Goal: Task Accomplishment & Management: Use online tool/utility

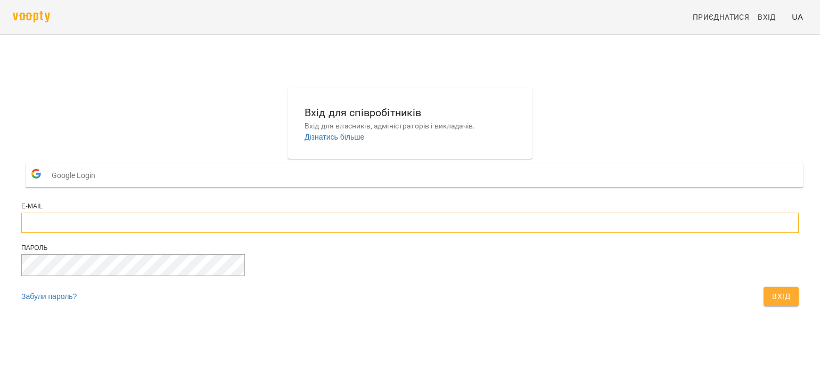
type input "**********"
click at [772, 302] on span "Вхід" at bounding box center [781, 296] width 18 height 13
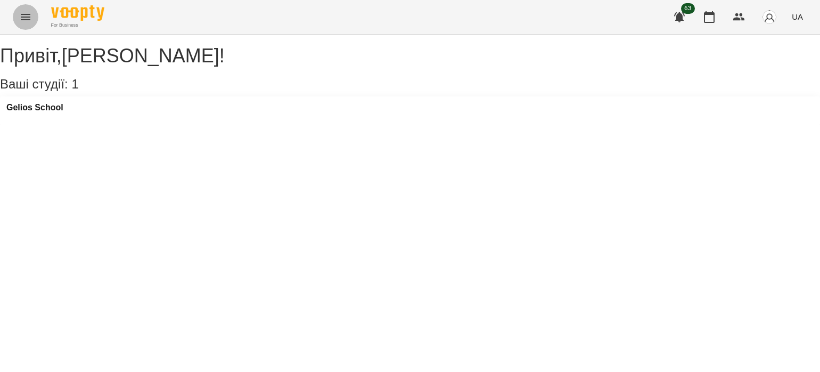
click at [29, 18] on icon "Menu" at bounding box center [25, 17] width 13 height 13
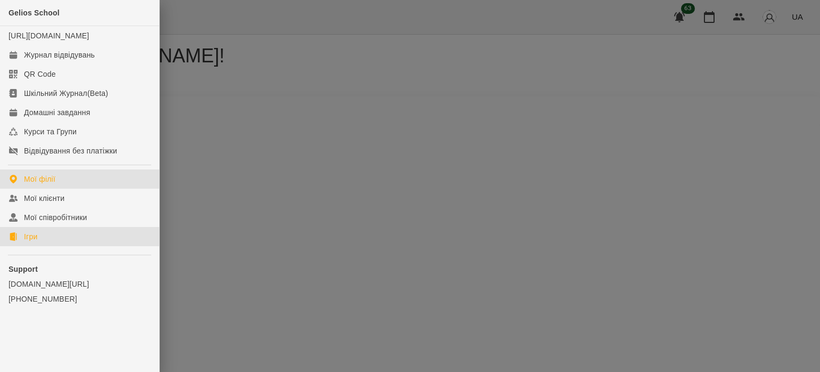
click at [43, 246] on link "Ігри" at bounding box center [79, 236] width 159 height 19
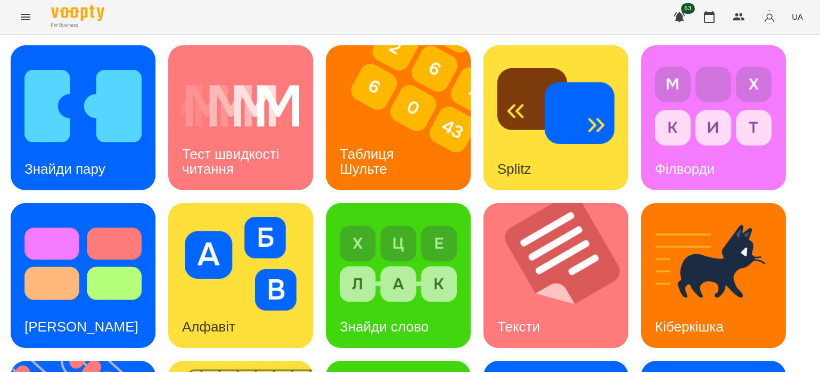
scroll to position [53, 0]
click at [501, 215] on img at bounding box center [562, 275] width 158 height 145
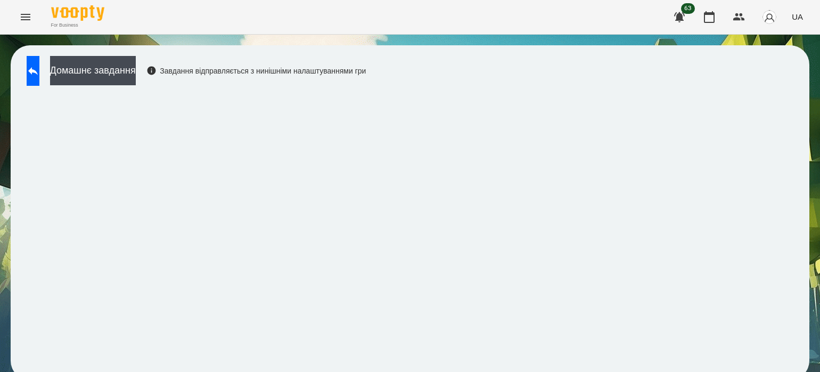
scroll to position [8, 0]
click at [124, 57] on button "Домашнє завдання" at bounding box center [93, 70] width 86 height 29
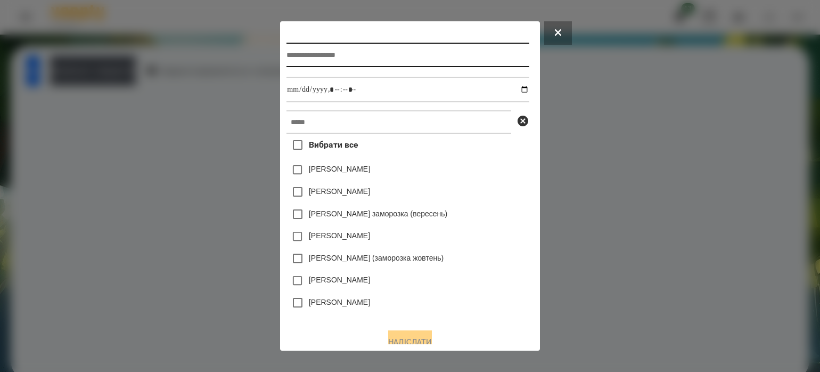
click at [327, 55] on input "text" at bounding box center [407, 55] width 242 height 24
type input "******"
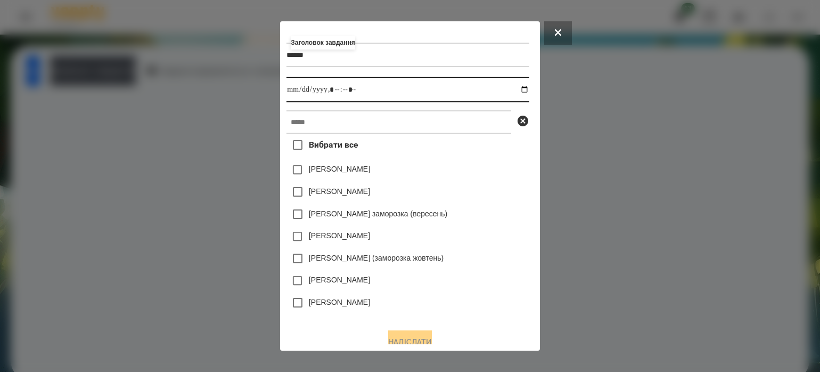
click at [524, 91] on input "datetime-local" at bounding box center [407, 90] width 242 height 26
click at [336, 93] on input "datetime-local" at bounding box center [407, 90] width 242 height 26
type input "**********"
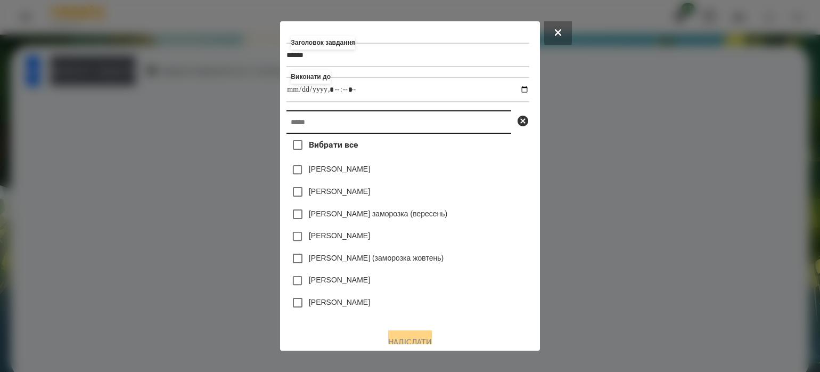
click at [331, 119] on input "text" at bounding box center [398, 121] width 225 height 23
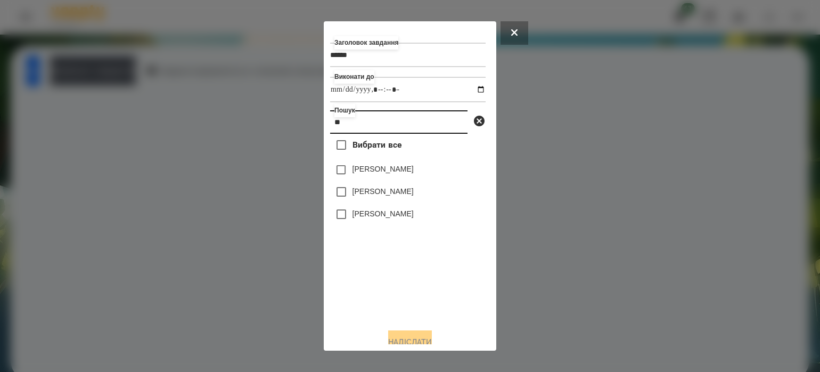
type input "**"
click at [425, 338] on button "Надіслати" at bounding box center [410, 341] width 44 height 23
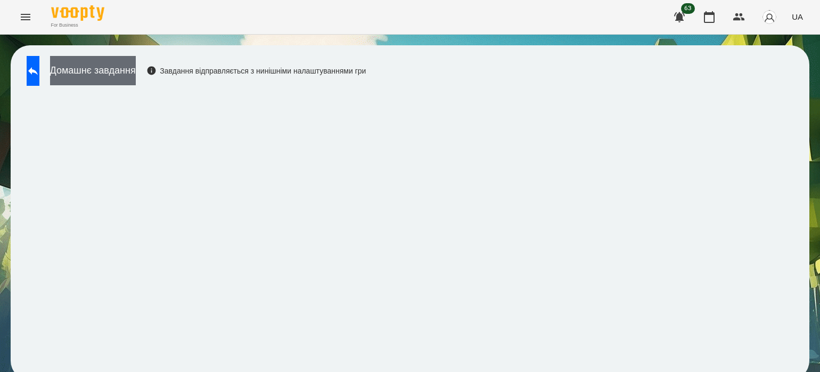
click at [136, 61] on button "Домашнє завдання" at bounding box center [93, 70] width 86 height 29
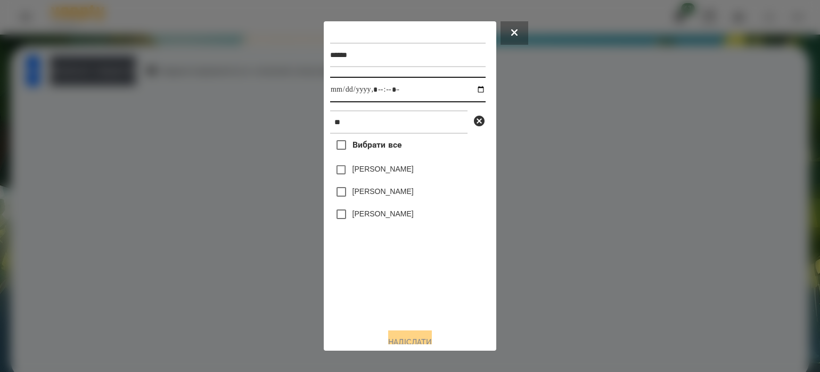
click at [472, 90] on input "datetime-local" at bounding box center [407, 90] width 155 height 26
type input "**********"
drag, startPoint x: 360, startPoint y: 281, endPoint x: 358, endPoint y: 241, distance: 39.5
click at [359, 276] on div "Вибрати все Melanie Yaremko Melisa İnci Jasmin Mendez" at bounding box center [407, 227] width 155 height 186
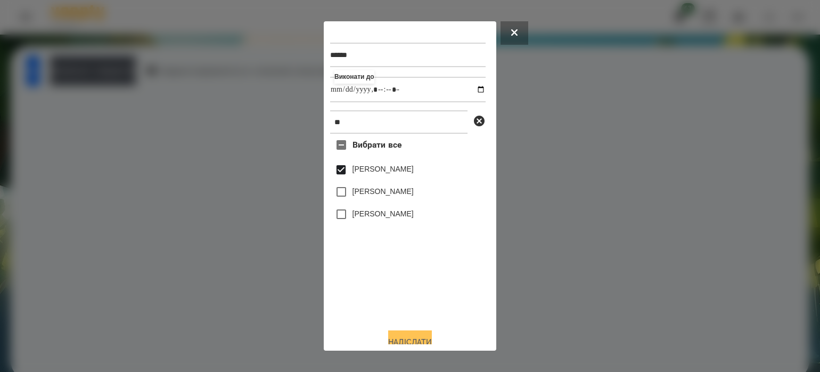
click at [417, 336] on button "Надіслати" at bounding box center [410, 341] width 44 height 23
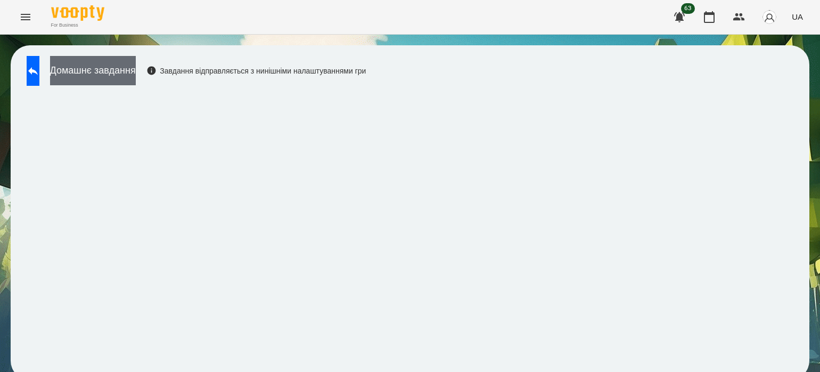
click at [136, 68] on button "Домашнє завдання" at bounding box center [93, 70] width 86 height 29
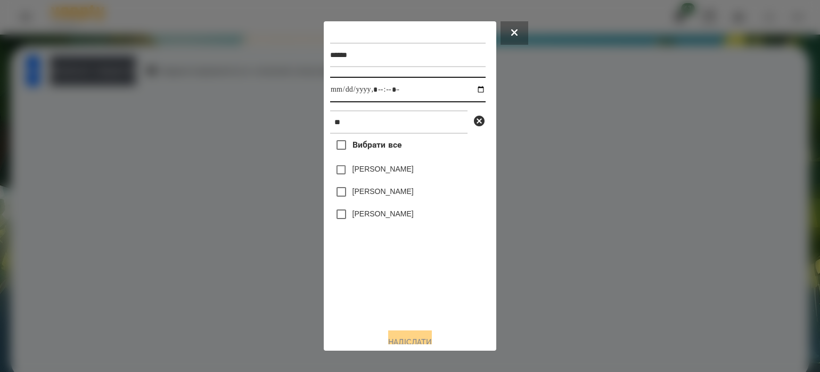
click at [472, 91] on input "datetime-local" at bounding box center [407, 90] width 155 height 26
type input "**********"
drag, startPoint x: 364, startPoint y: 283, endPoint x: 358, endPoint y: 228, distance: 55.1
click at [364, 276] on div "Вибрати все Melanie Yaremko Melisa İnci Jasmin Mendez" at bounding box center [407, 227] width 155 height 186
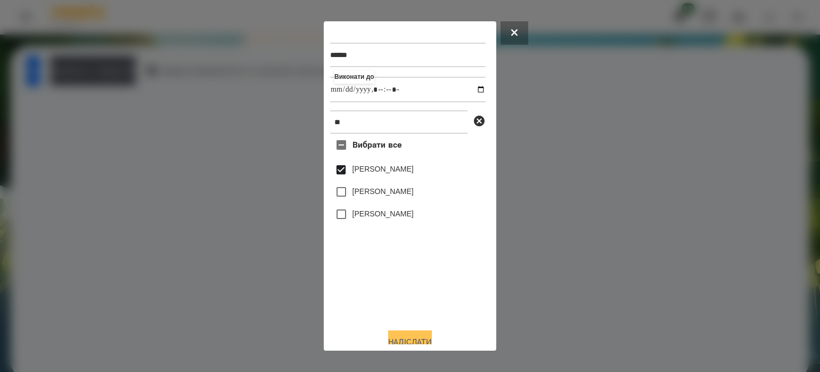
click at [432, 336] on button "Надіслати" at bounding box center [410, 341] width 44 height 23
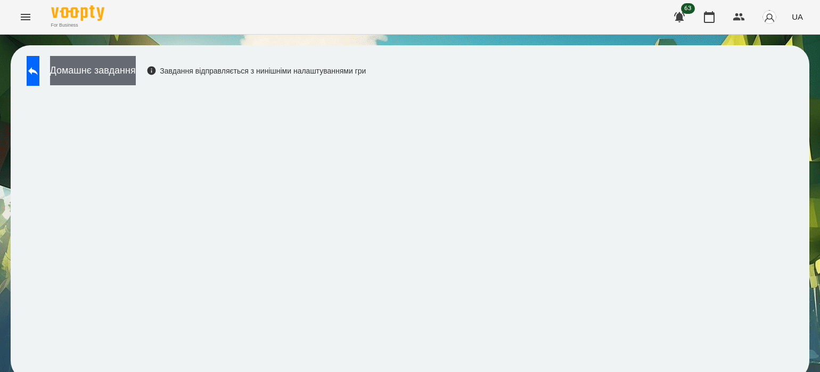
click at [136, 65] on button "Домашнє завдання" at bounding box center [93, 70] width 86 height 29
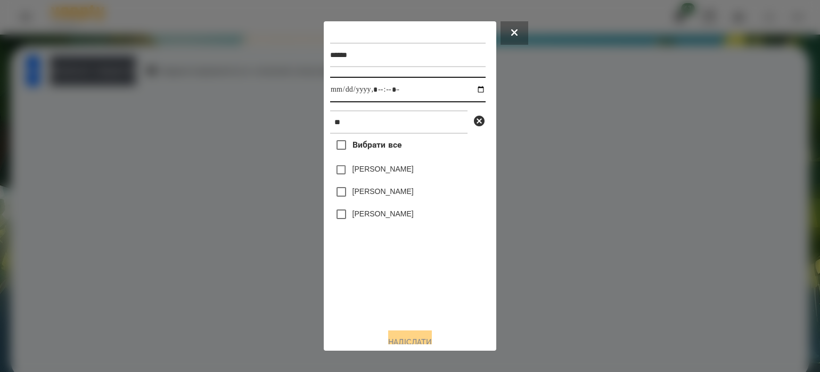
click at [471, 89] on input "datetime-local" at bounding box center [407, 90] width 155 height 26
type input "**********"
drag, startPoint x: 352, startPoint y: 297, endPoint x: 348, endPoint y: 270, distance: 27.6
click at [352, 294] on div "Вибрати все Melanie Yaremko Melisa İnci Jasmin Mendez" at bounding box center [407, 227] width 155 height 186
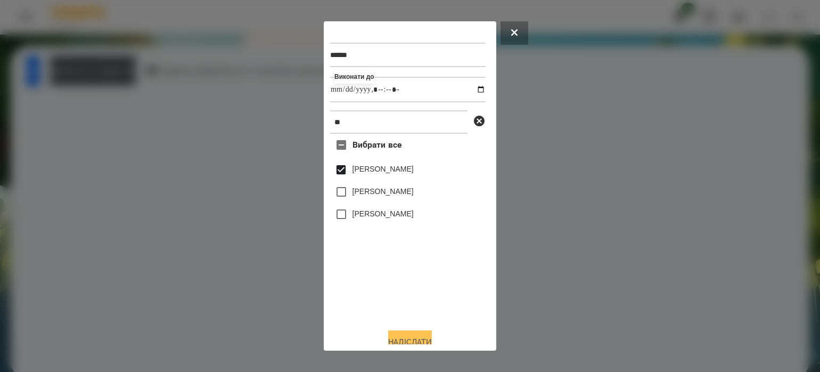
click at [407, 338] on button "Надіслати" at bounding box center [410, 341] width 44 height 23
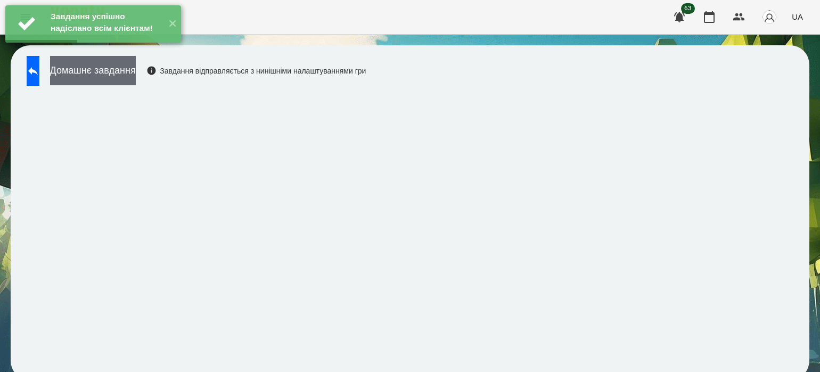
click at [136, 64] on button "Домашнє завдання" at bounding box center [93, 70] width 86 height 29
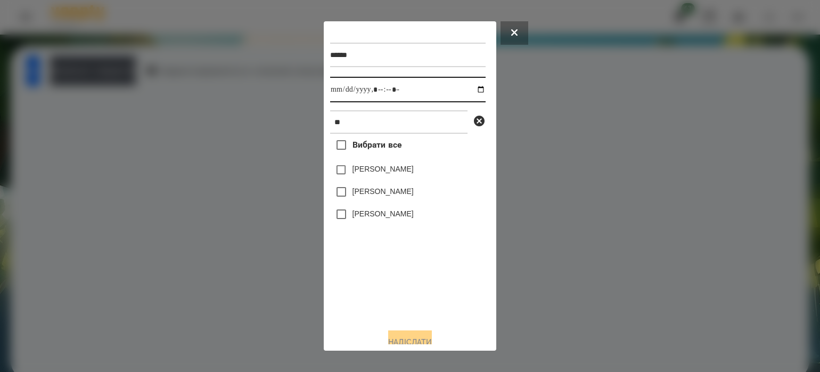
click at [471, 89] on input "datetime-local" at bounding box center [407, 90] width 155 height 26
type input "**********"
click at [374, 297] on div "Вибрати все Melanie Yaremko Melisa İnci Jasmin Mendez" at bounding box center [407, 227] width 155 height 186
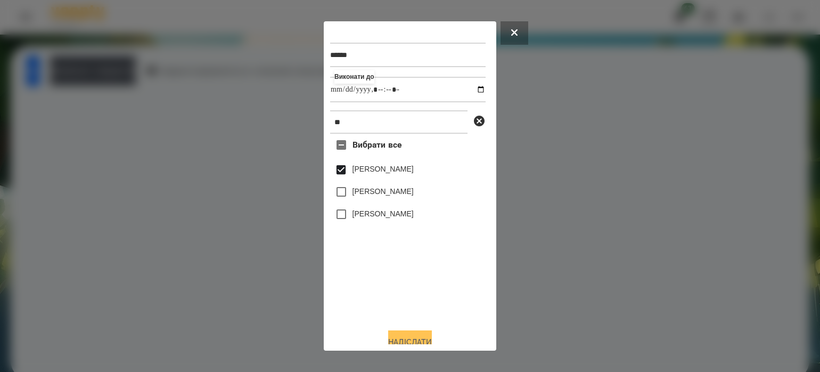
click at [410, 334] on button "Надіслати" at bounding box center [410, 341] width 44 height 23
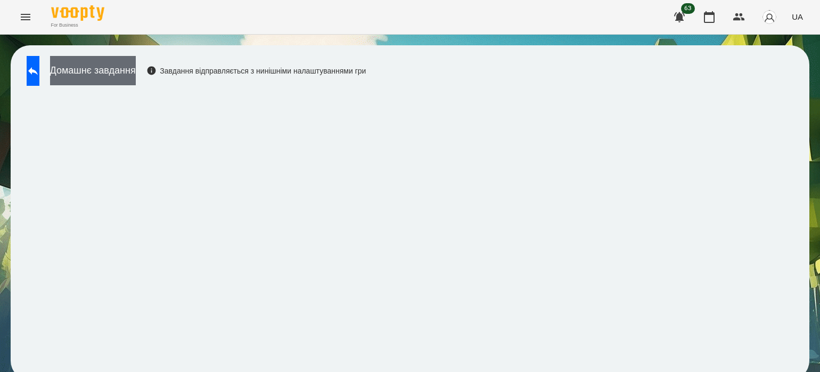
click at [136, 65] on button "Домашнє завдання" at bounding box center [93, 70] width 86 height 29
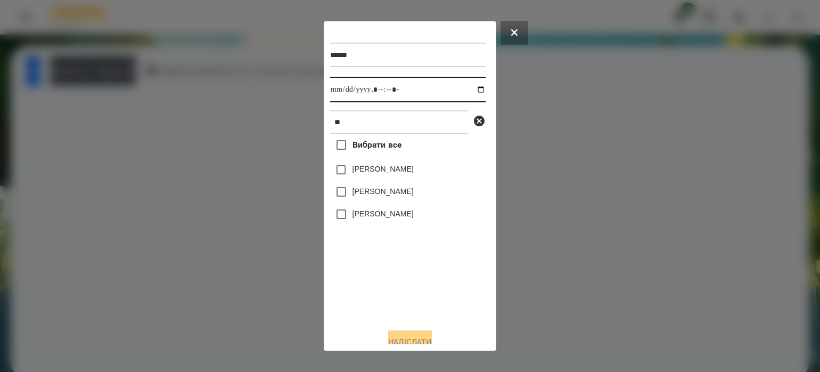
click at [471, 92] on input "datetime-local" at bounding box center [407, 90] width 155 height 26
type input "**********"
drag, startPoint x: 398, startPoint y: 298, endPoint x: 392, endPoint y: 263, distance: 35.2
click at [396, 289] on div "Вибрати все Melanie Yaremko Melisa İnci Jasmin Mendez" at bounding box center [407, 227] width 155 height 186
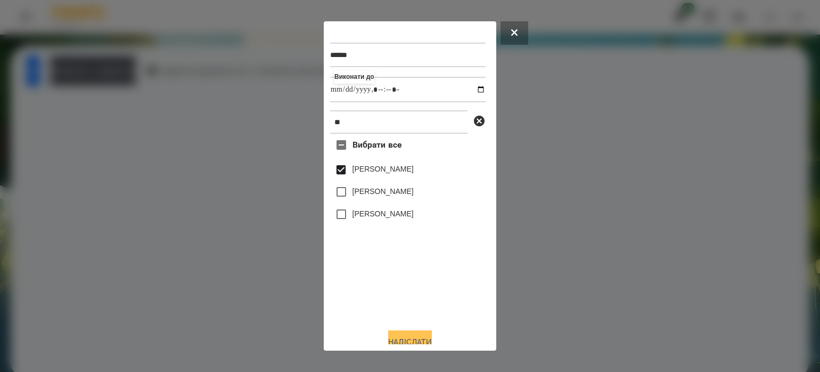
click at [431, 338] on button "Надіслати" at bounding box center [410, 341] width 44 height 23
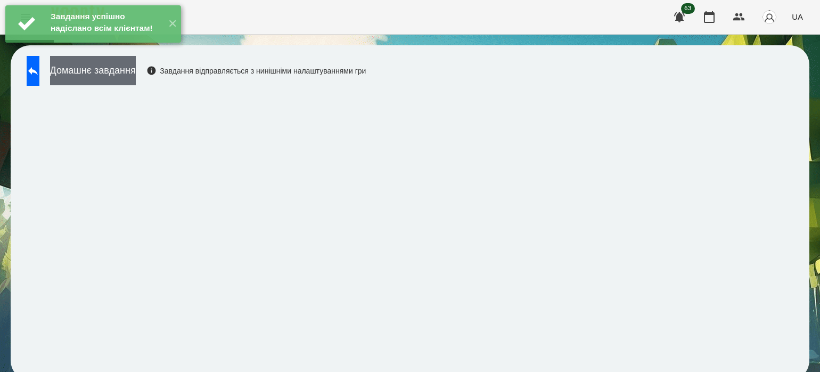
click at [136, 69] on button "Домашнє завдання" at bounding box center [93, 70] width 86 height 29
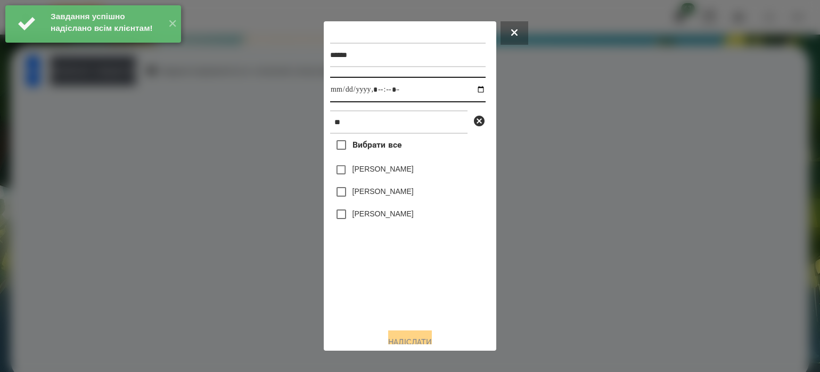
click at [472, 93] on input "datetime-local" at bounding box center [407, 90] width 155 height 26
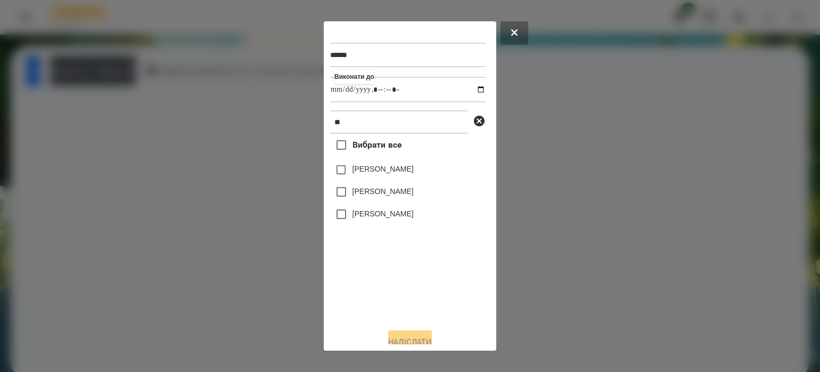
type input "**********"
click at [412, 291] on div "Вибрати все Melanie Yaremko Melisa İnci Jasmin Mendez" at bounding box center [407, 227] width 155 height 186
click at [421, 338] on button "Надіслати" at bounding box center [410, 341] width 44 height 23
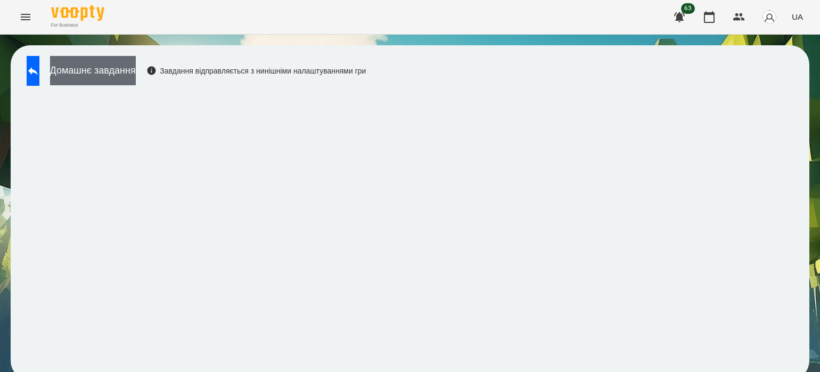
click at [136, 68] on button "Домашнє завдання" at bounding box center [93, 70] width 86 height 29
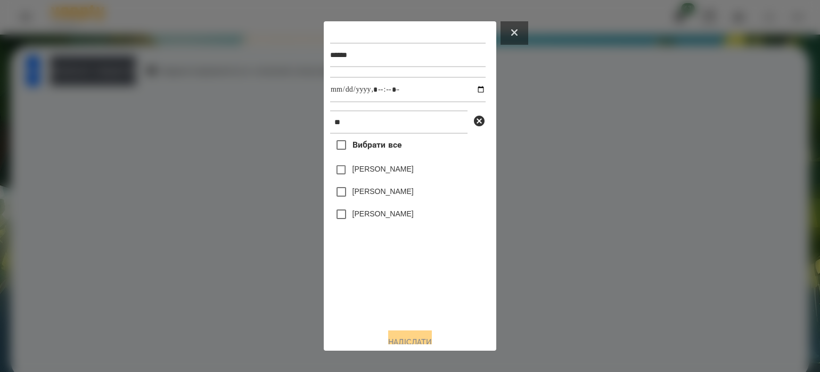
click at [517, 30] on icon at bounding box center [514, 32] width 6 height 6
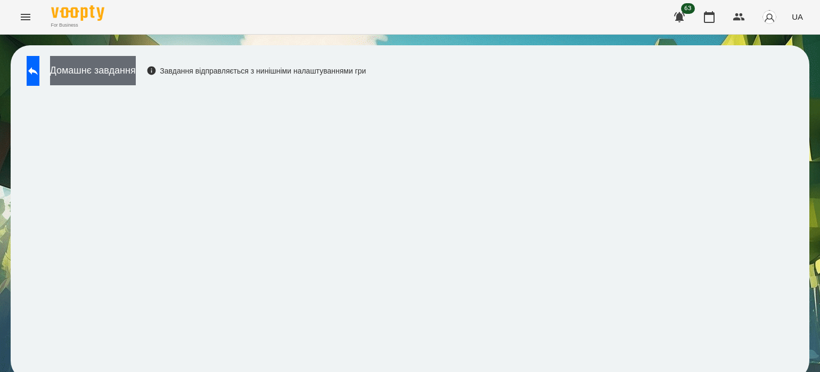
click at [124, 62] on button "Домашнє завдання" at bounding box center [93, 70] width 86 height 29
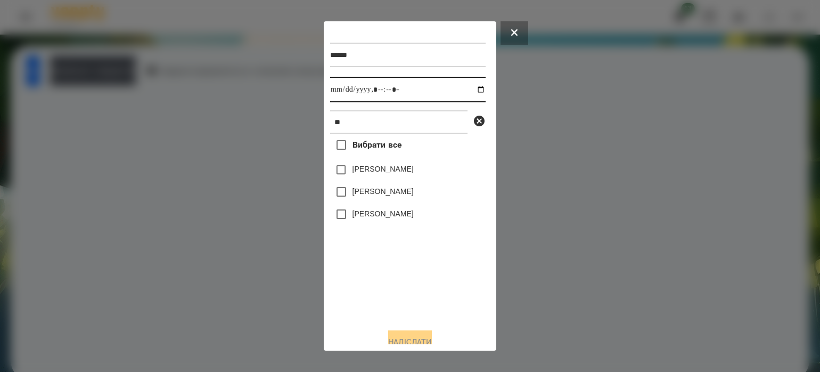
click at [474, 88] on input "datetime-local" at bounding box center [407, 90] width 155 height 26
type input "**********"
drag, startPoint x: 373, startPoint y: 297, endPoint x: 368, endPoint y: 276, distance: 20.7
click at [373, 293] on div "Вибрати все Melanie Yaremko Melisa İnci Jasmin Mendez" at bounding box center [407, 227] width 155 height 186
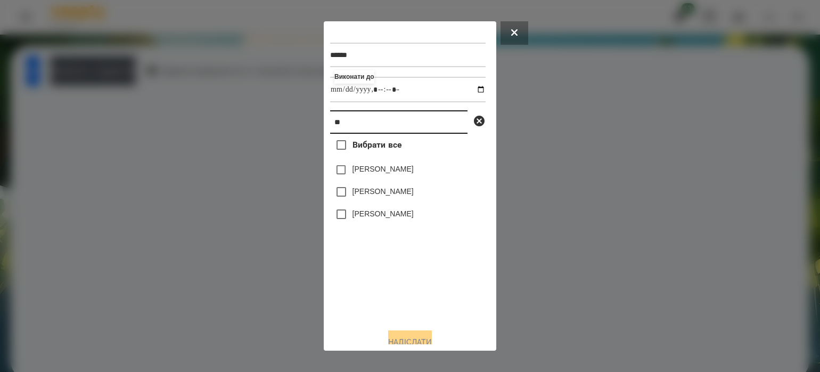
click at [353, 124] on input "**" at bounding box center [398, 121] width 137 height 23
type input "*"
type input "*******"
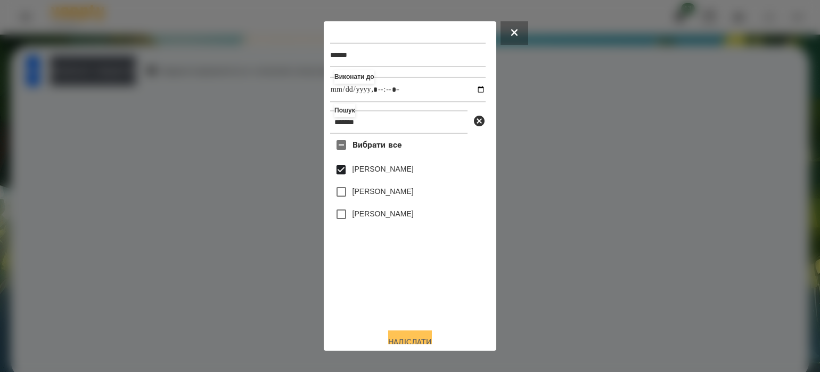
click at [412, 339] on button "Надіслати" at bounding box center [410, 341] width 44 height 23
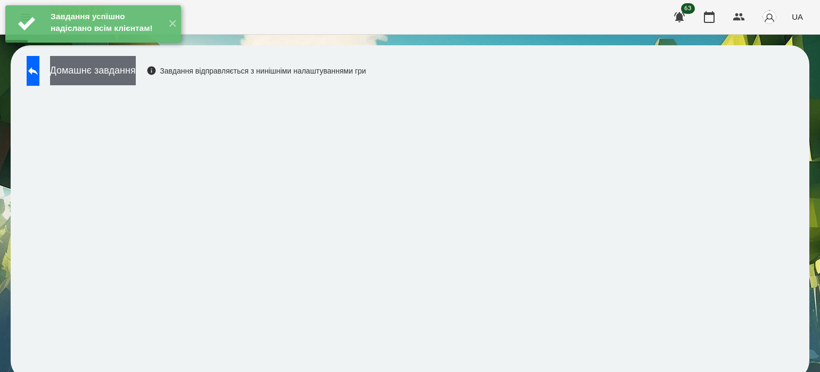
click at [136, 72] on button "Домашнє завдання" at bounding box center [93, 70] width 86 height 29
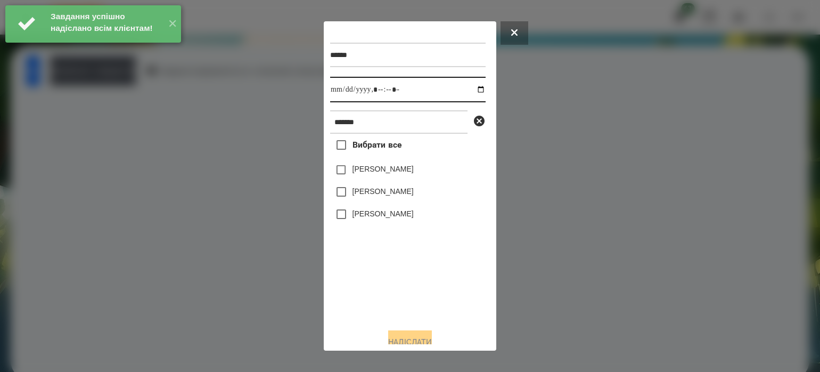
click at [475, 94] on input "datetime-local" at bounding box center [407, 90] width 155 height 26
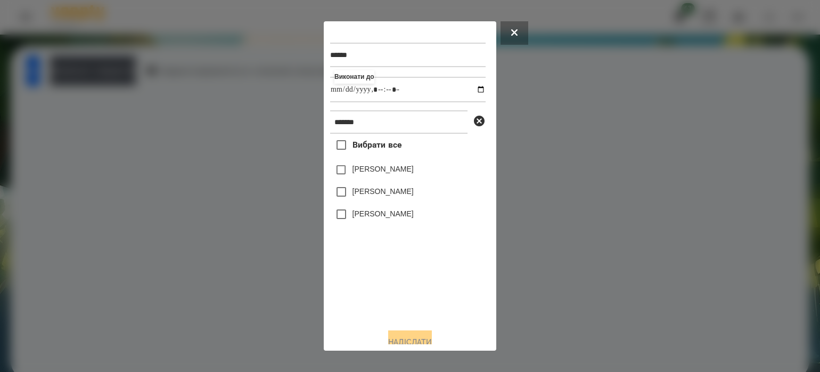
type input "**********"
drag, startPoint x: 368, startPoint y: 292, endPoint x: 360, endPoint y: 241, distance: 51.8
click at [368, 282] on div "Вибрати все Софія Мешкова Софія Молдован Щоголева Софія МА" at bounding box center [407, 227] width 155 height 186
click at [398, 338] on button "Надіслати" at bounding box center [410, 341] width 44 height 23
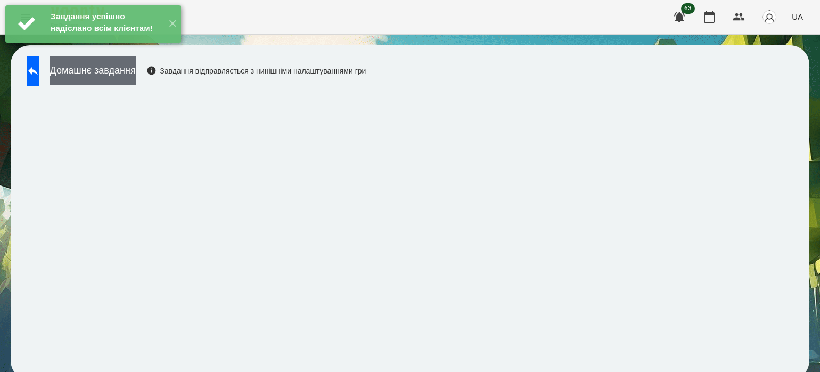
click at [136, 68] on button "Домашнє завдання" at bounding box center [93, 70] width 86 height 29
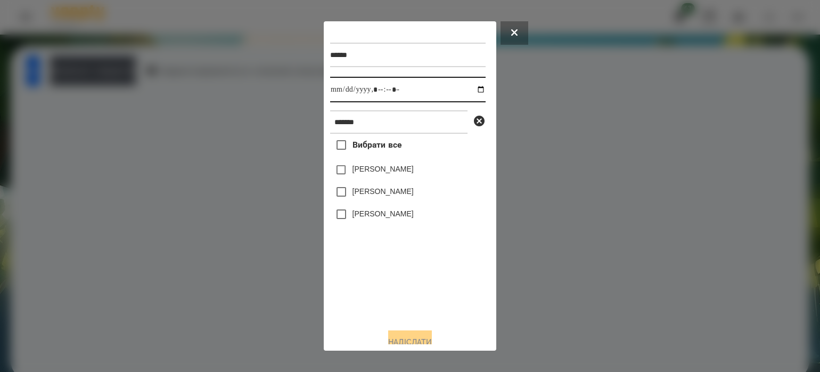
click at [468, 92] on input "datetime-local" at bounding box center [407, 90] width 155 height 26
type input "**********"
drag, startPoint x: 405, startPoint y: 315, endPoint x: 379, endPoint y: 246, distance: 73.5
click at [406, 314] on div "Вибрати все Софія Мешкова Софія Молдован Щоголева Софія МА" at bounding box center [407, 227] width 155 height 186
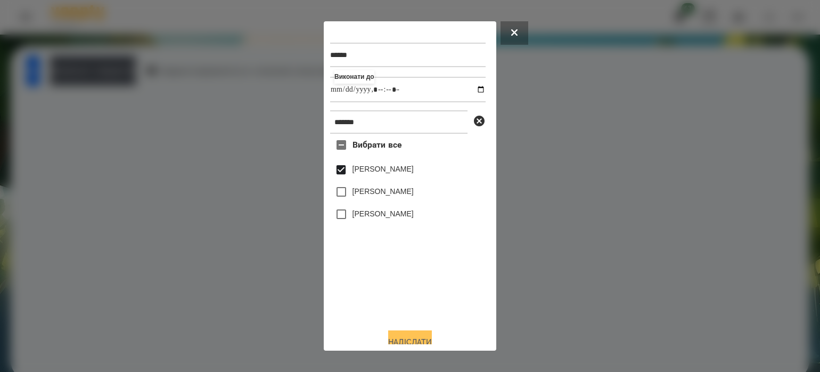
click at [408, 339] on button "Надіслати" at bounding box center [410, 341] width 44 height 23
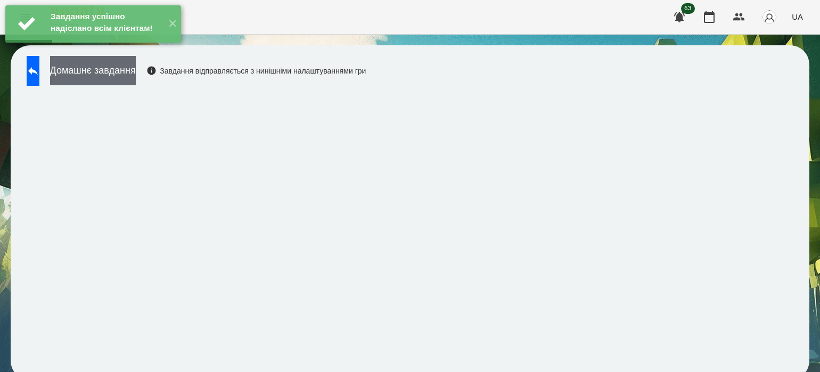
click at [130, 68] on button "Домашнє завдання" at bounding box center [93, 70] width 86 height 29
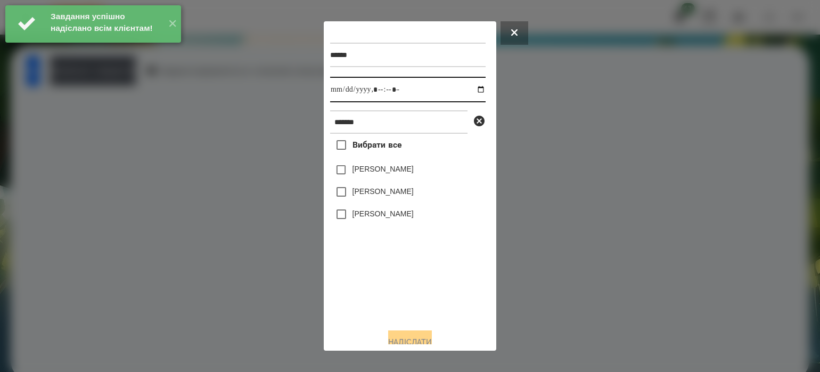
drag, startPoint x: 475, startPoint y: 91, endPoint x: 464, endPoint y: 102, distance: 15.4
click at [475, 89] on input "datetime-local" at bounding box center [407, 90] width 155 height 26
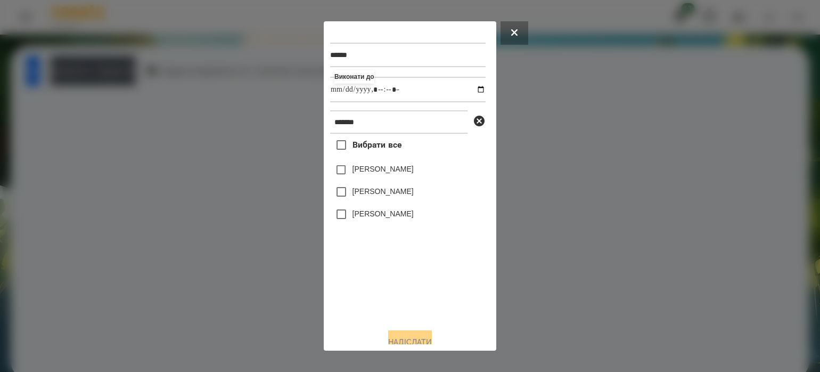
type input "**********"
drag, startPoint x: 373, startPoint y: 277, endPoint x: 366, endPoint y: 223, distance: 54.7
click at [373, 261] on div "Вибрати все Софія Мешкова Софія Молдован Щоголева Софія МА" at bounding box center [407, 227] width 155 height 186
click at [407, 336] on button "Надіслати" at bounding box center [410, 341] width 44 height 23
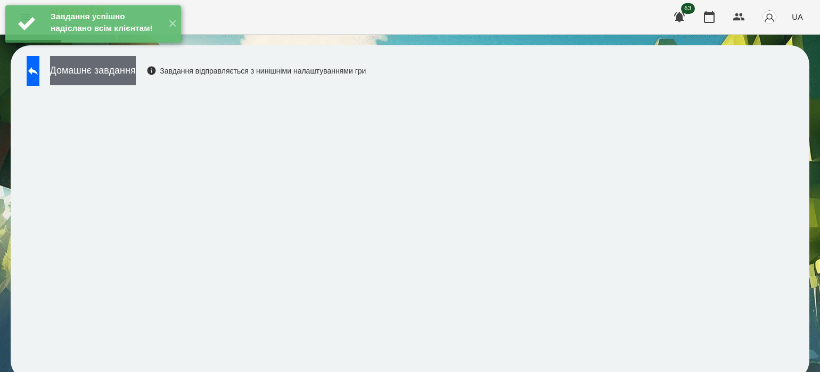
click at [136, 70] on button "Домашнє завдання" at bounding box center [93, 70] width 86 height 29
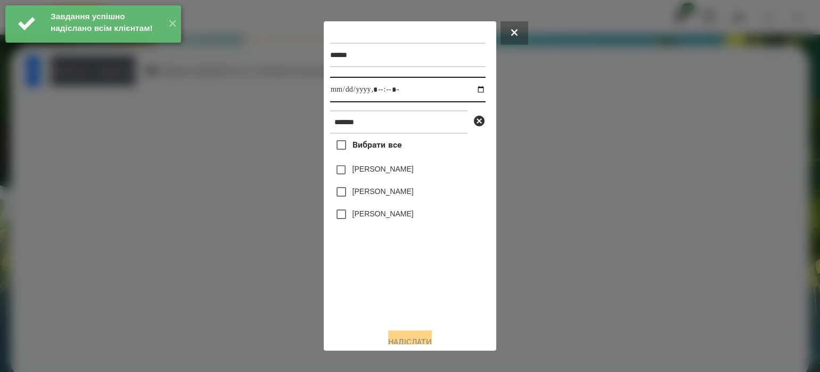
click at [468, 89] on input "datetime-local" at bounding box center [407, 90] width 155 height 26
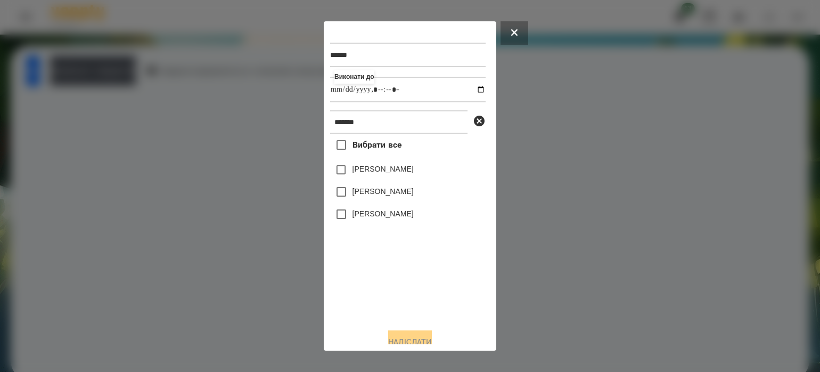
type input "**********"
drag, startPoint x: 379, startPoint y: 281, endPoint x: 377, endPoint y: 247, distance: 33.6
click at [380, 276] on div "Вибрати все Софія Мешкова Софія Молдован Щоголева Софія МА" at bounding box center [407, 227] width 155 height 186
click at [393, 336] on button "Надіслати" at bounding box center [410, 341] width 44 height 23
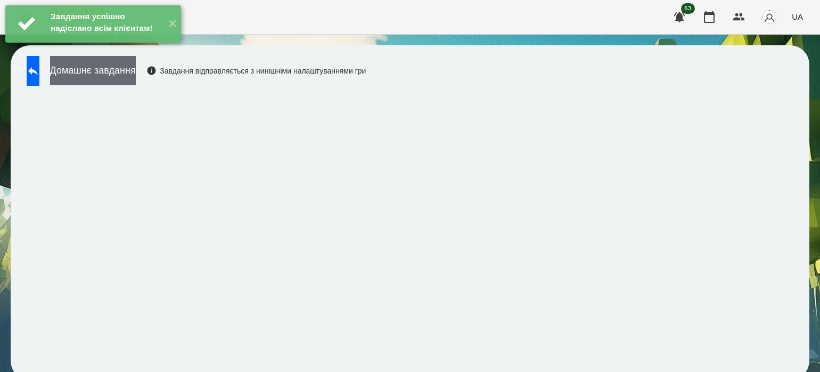
click at [136, 67] on button "Домашнє завдання" at bounding box center [93, 70] width 86 height 29
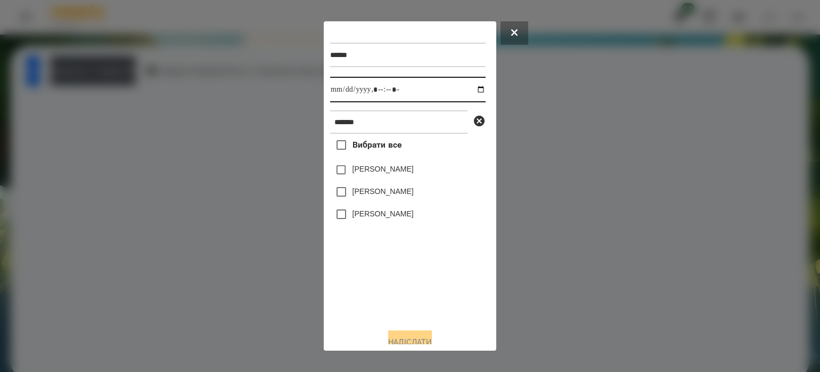
click at [470, 91] on input "datetime-local" at bounding box center [407, 90] width 155 height 26
type input "**********"
click at [393, 272] on div "Вибрати все Софія Мешкова Софія Молдован Щоголева Софія МА" at bounding box center [407, 227] width 155 height 186
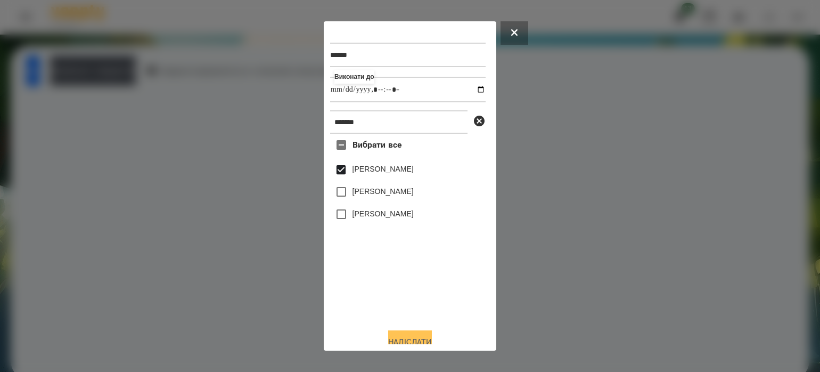
click at [406, 334] on button "Надіслати" at bounding box center [410, 341] width 44 height 23
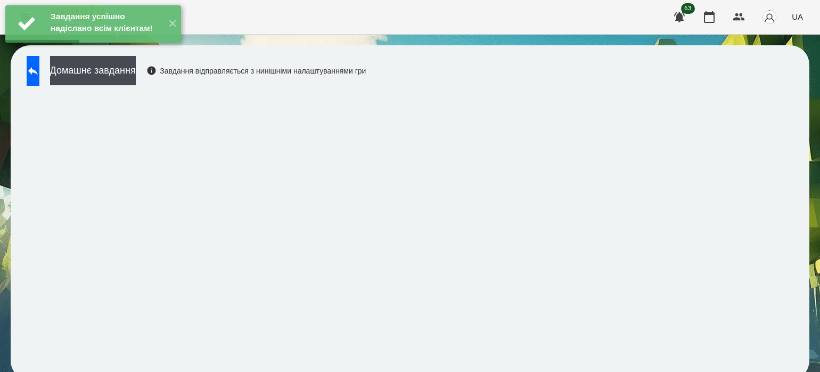
drag, startPoint x: 158, startPoint y: 62, endPoint x: 219, endPoint y: 76, distance: 62.8
click at [158, 48] on div "Завдання успішно надіслано всім клієнтам! ✕" at bounding box center [93, 24] width 186 height 48
click at [136, 70] on button "Домашнє завдання" at bounding box center [93, 70] width 86 height 29
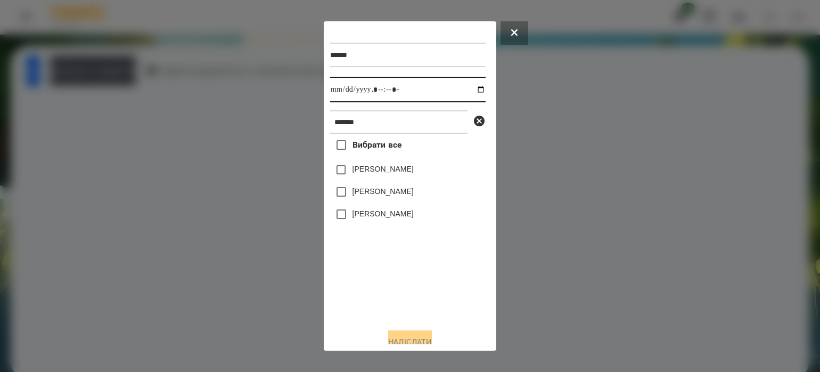
click at [470, 90] on input "datetime-local" at bounding box center [407, 90] width 155 height 26
type input "**********"
drag, startPoint x: 402, startPoint y: 276, endPoint x: 400, endPoint y: 264, distance: 13.1
click at [402, 274] on div "Вибрати все Софія Мешкова Софія Молдован Щоголева Софія МА" at bounding box center [407, 227] width 155 height 186
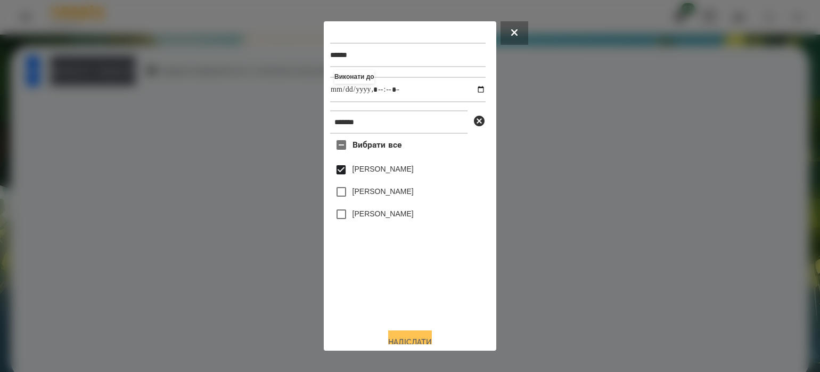
click at [409, 338] on button "Надіслати" at bounding box center [410, 341] width 44 height 23
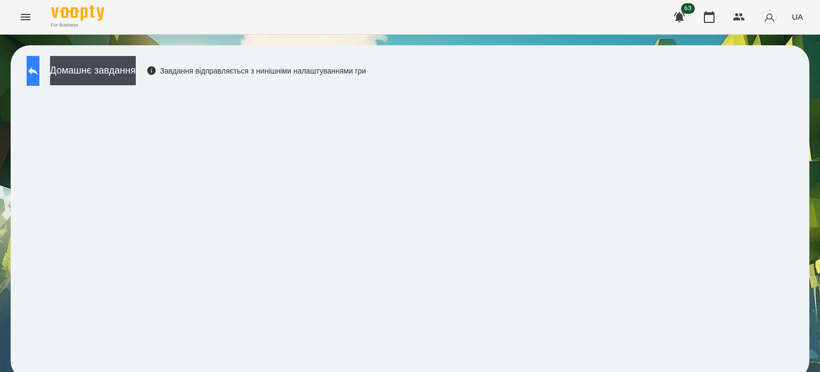
click at [39, 69] on button at bounding box center [33, 71] width 13 height 30
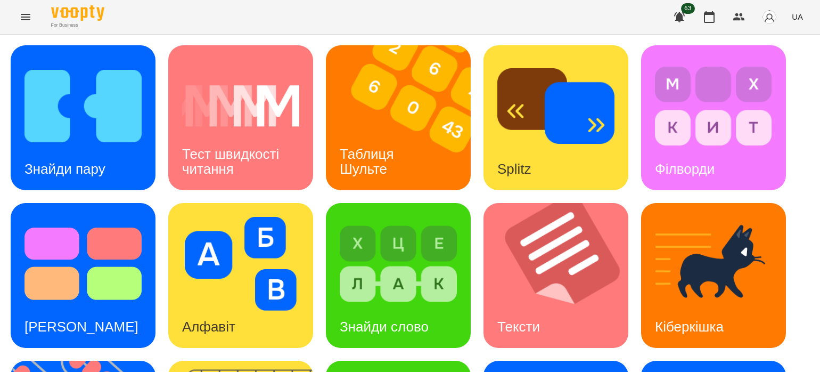
scroll to position [221, 0]
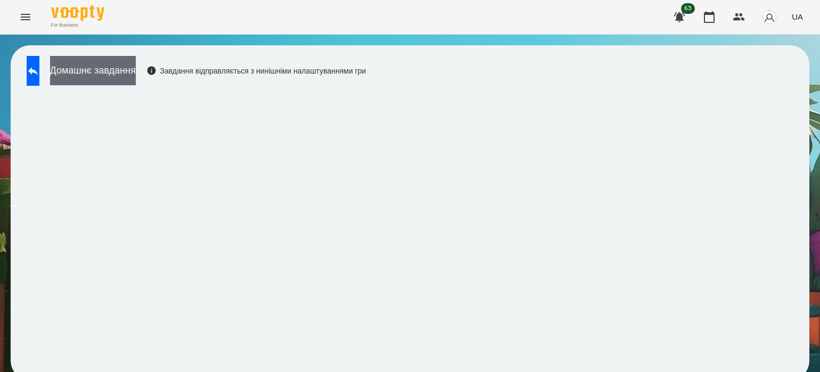
click at [136, 75] on button "Домашнє завдання" at bounding box center [93, 70] width 86 height 29
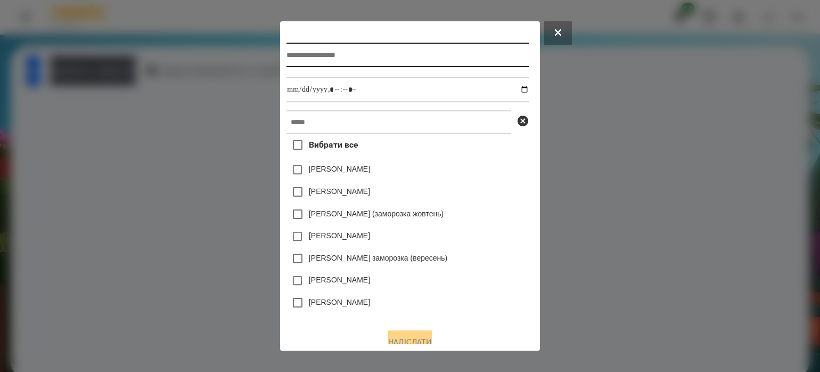
click at [362, 61] on input "text" at bounding box center [407, 55] width 242 height 24
type input "**********"
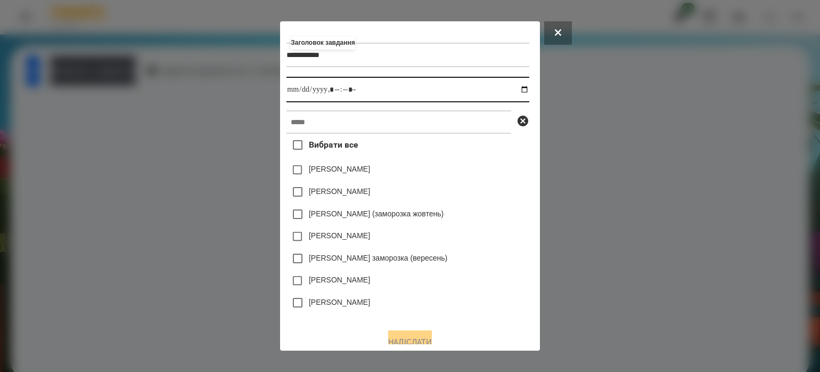
click at [524, 91] on input "datetime-local" at bounding box center [407, 90] width 242 height 26
click at [334, 90] on input "datetime-local" at bounding box center [407, 90] width 242 height 26
type input "**********"
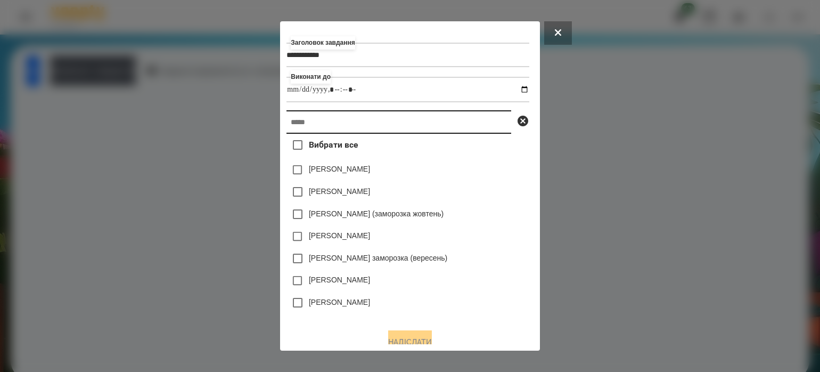
click at [334, 134] on input "text" at bounding box center [398, 121] width 225 height 23
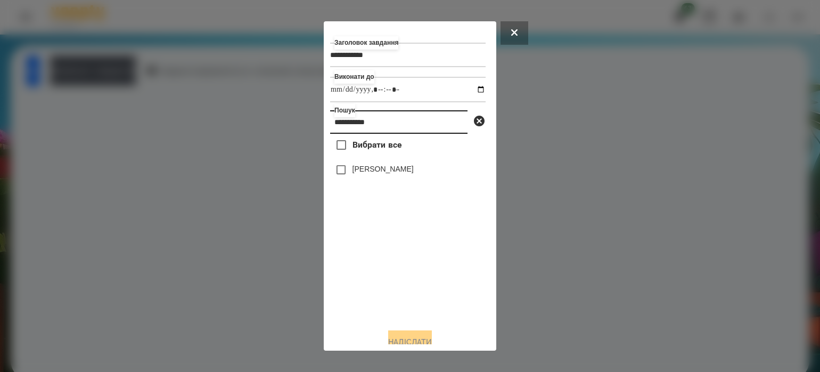
type input "**********"
click at [398, 337] on button "Надіслати" at bounding box center [410, 341] width 44 height 23
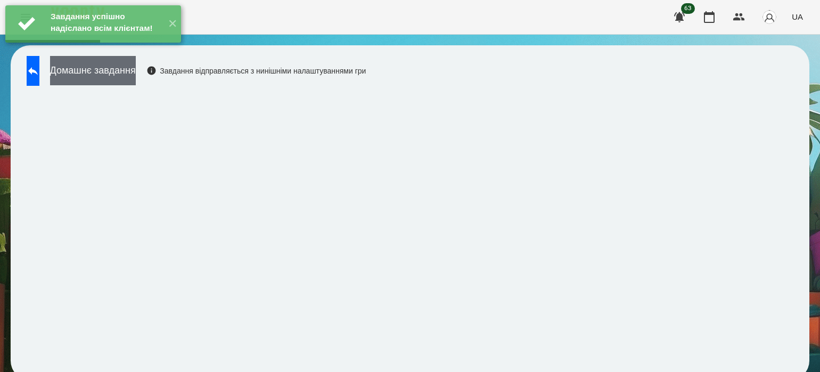
click at [114, 70] on button "Домашнє завдання" at bounding box center [93, 70] width 86 height 29
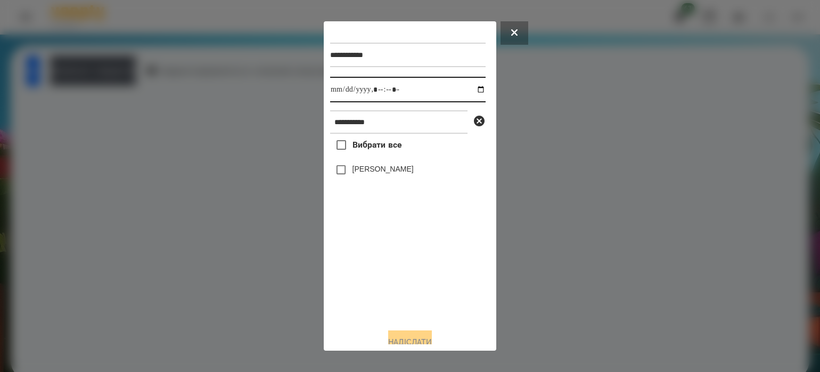
click at [468, 89] on input "datetime-local" at bounding box center [407, 90] width 155 height 26
type input "**********"
drag, startPoint x: 359, startPoint y: 303, endPoint x: 353, endPoint y: 254, distance: 48.7
click at [359, 299] on div "Вибрати все Софія Мешкова" at bounding box center [407, 227] width 155 height 186
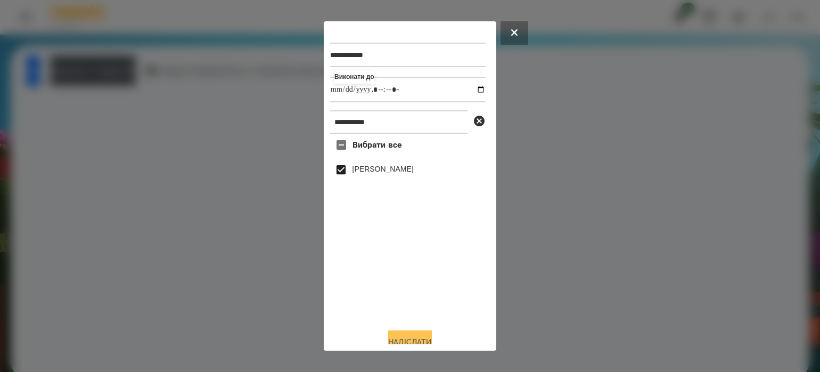
click at [410, 340] on button "Надіслати" at bounding box center [410, 341] width 44 height 23
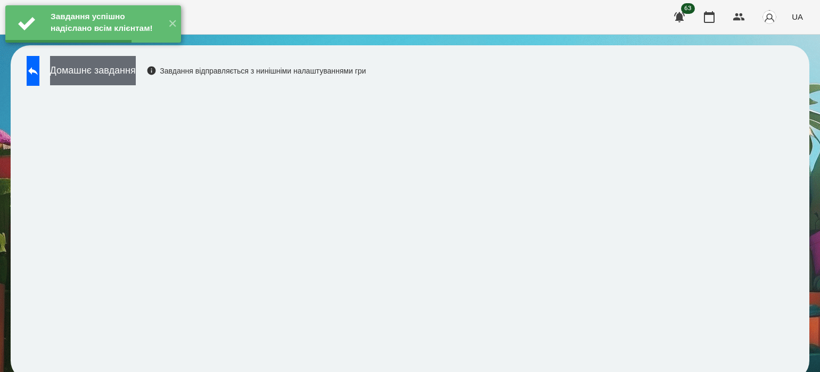
click at [123, 76] on button "Домашнє завдання" at bounding box center [93, 70] width 86 height 29
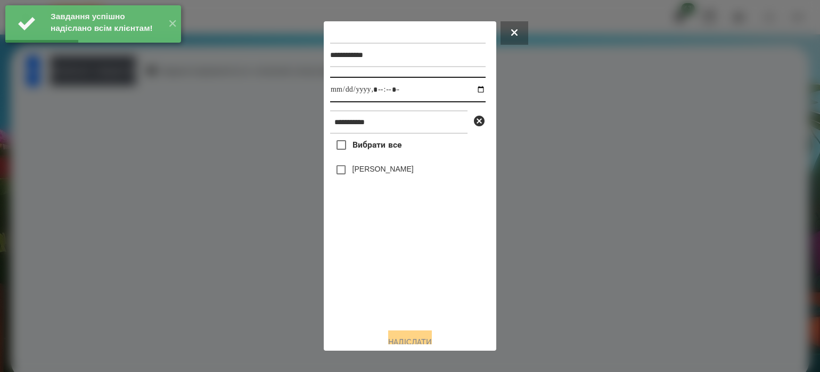
drag, startPoint x: 470, startPoint y: 94, endPoint x: 468, endPoint y: 103, distance: 9.1
click at [468, 94] on input "datetime-local" at bounding box center [407, 90] width 155 height 26
type input "**********"
drag, startPoint x: 371, startPoint y: 279, endPoint x: 364, endPoint y: 253, distance: 27.4
click at [369, 280] on div "Вибрати все Софія Мешкова" at bounding box center [407, 227] width 155 height 186
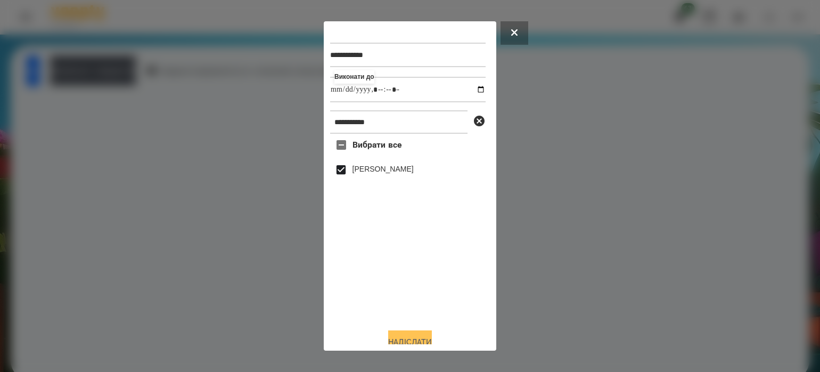
click at [421, 340] on button "Надіслати" at bounding box center [410, 341] width 44 height 23
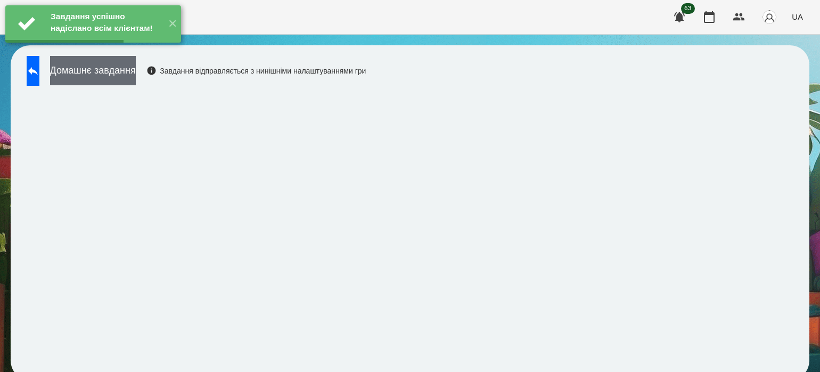
click at [136, 66] on button "Домашнє завдання" at bounding box center [93, 70] width 86 height 29
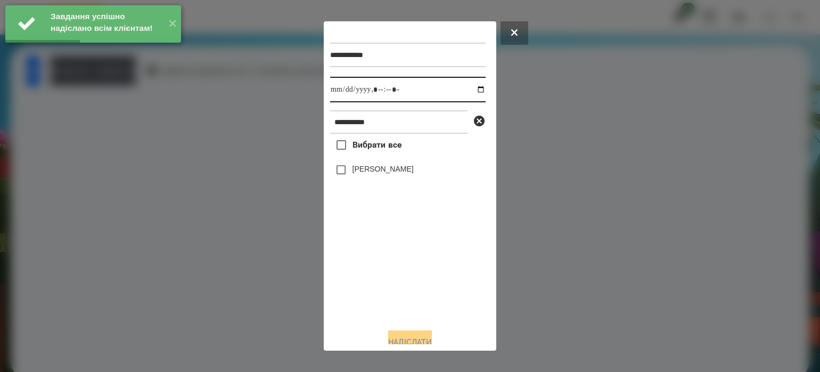
click at [467, 90] on input "datetime-local" at bounding box center [407, 90] width 155 height 26
type input "**********"
click at [371, 294] on div "Вибрати все Софія Мешкова" at bounding box center [407, 227] width 155 height 186
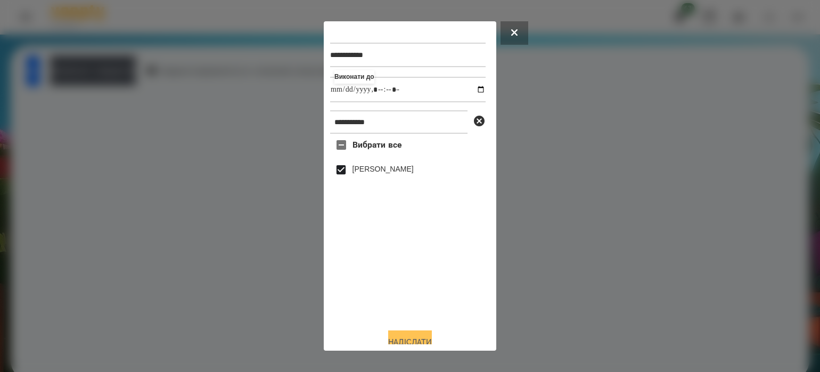
click at [417, 338] on button "Надіслати" at bounding box center [410, 341] width 44 height 23
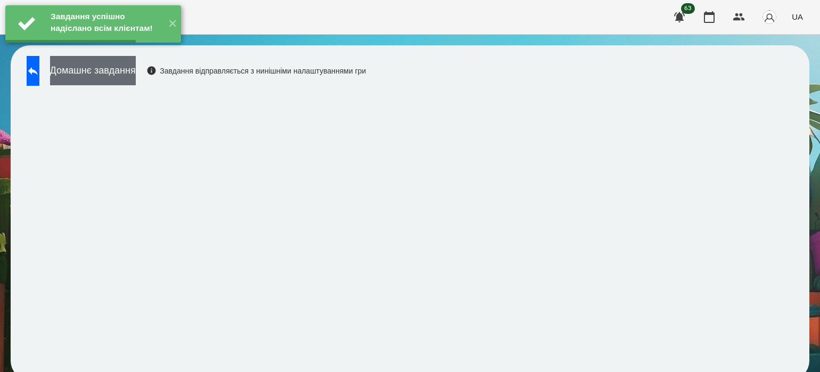
click at [136, 78] on button "Домашнє завдання" at bounding box center [93, 70] width 86 height 29
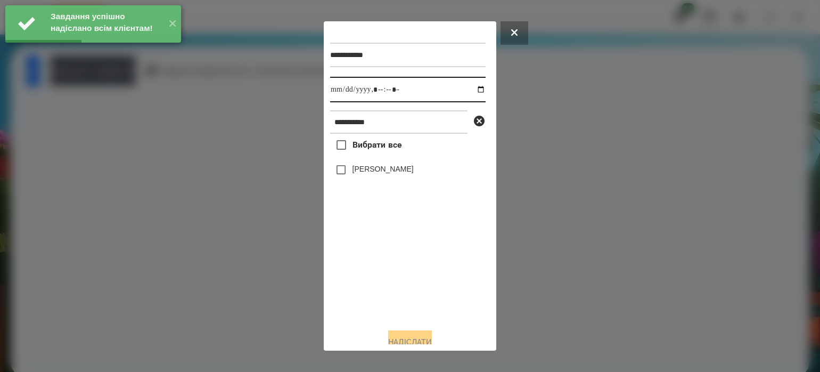
click at [475, 89] on input "datetime-local" at bounding box center [407, 90] width 155 height 26
type input "**********"
drag, startPoint x: 385, startPoint y: 294, endPoint x: 375, endPoint y: 246, distance: 49.0
click at [384, 285] on div "Вибрати все Софія Мешкова" at bounding box center [407, 227] width 155 height 186
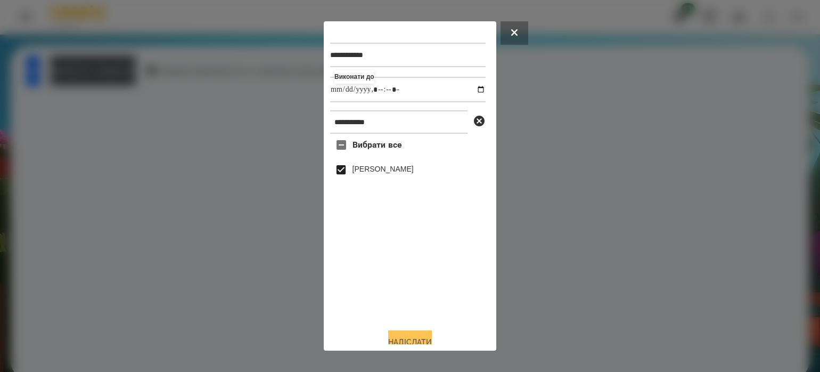
click at [409, 336] on button "Надіслати" at bounding box center [410, 341] width 44 height 23
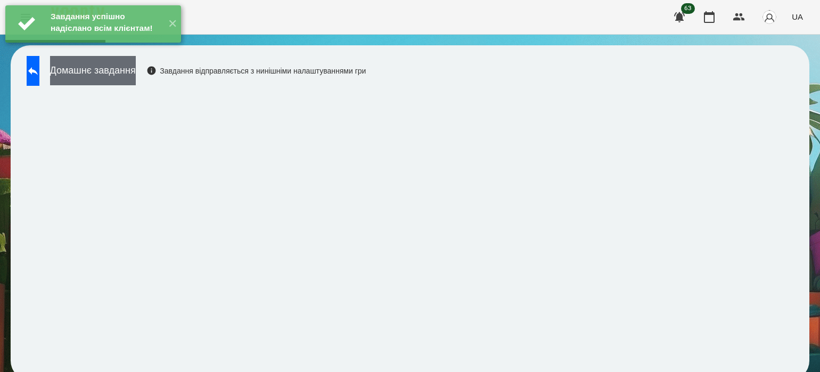
click at [133, 69] on button "Домашнє завдання" at bounding box center [93, 70] width 86 height 29
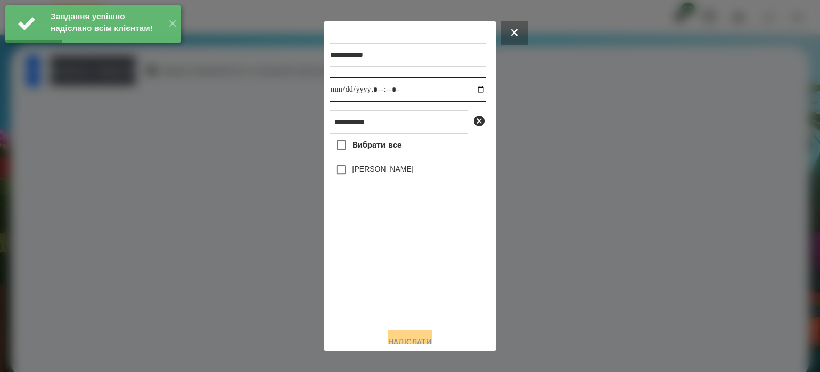
click at [471, 85] on input "datetime-local" at bounding box center [407, 90] width 155 height 26
click at [473, 94] on input "datetime-local" at bounding box center [407, 90] width 155 height 26
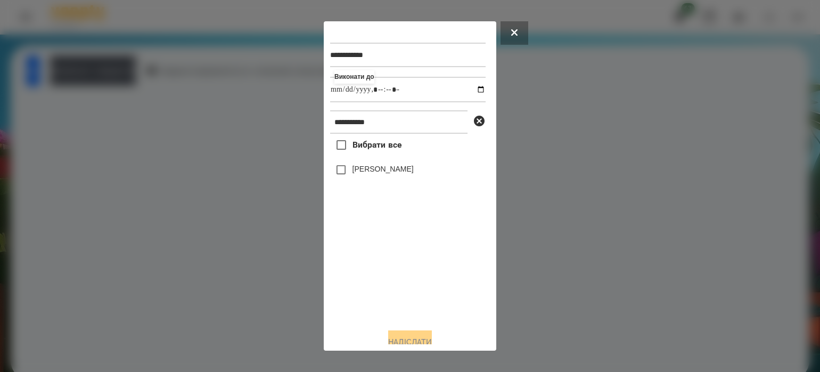
type input "**********"
click at [416, 270] on div "Вибрати все Софія Мешкова" at bounding box center [407, 227] width 155 height 186
click at [418, 338] on button "Надіслати" at bounding box center [410, 341] width 44 height 23
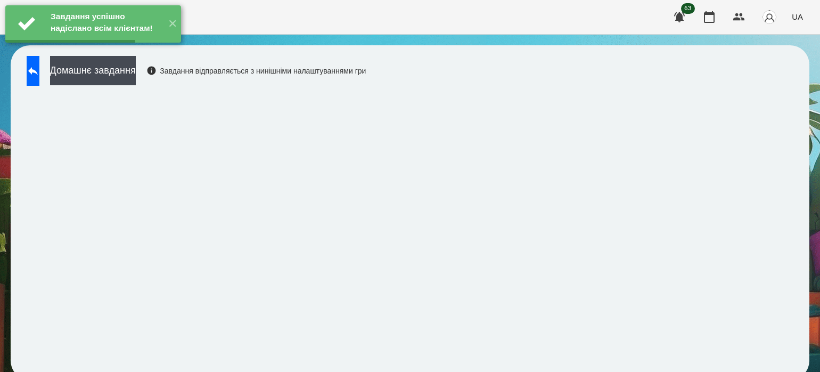
click at [113, 68] on button "Домашнє завдання" at bounding box center [93, 70] width 86 height 29
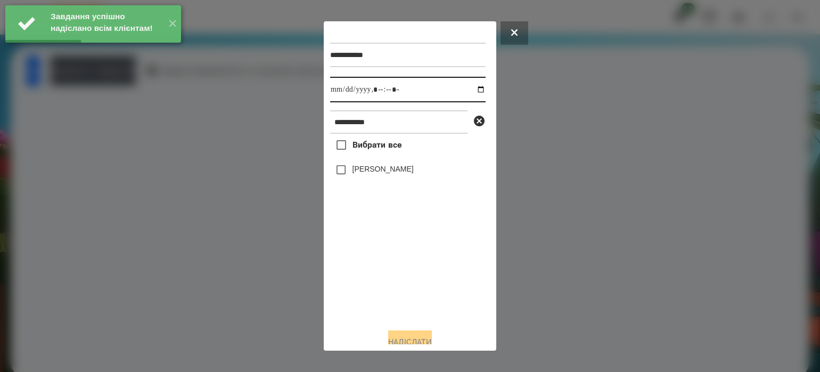
click at [468, 91] on input "datetime-local" at bounding box center [407, 90] width 155 height 26
type input "**********"
drag, startPoint x: 405, startPoint y: 285, endPoint x: 379, endPoint y: 232, distance: 59.5
click at [405, 283] on div "Вибрати все Софія Мешкова" at bounding box center [407, 227] width 155 height 186
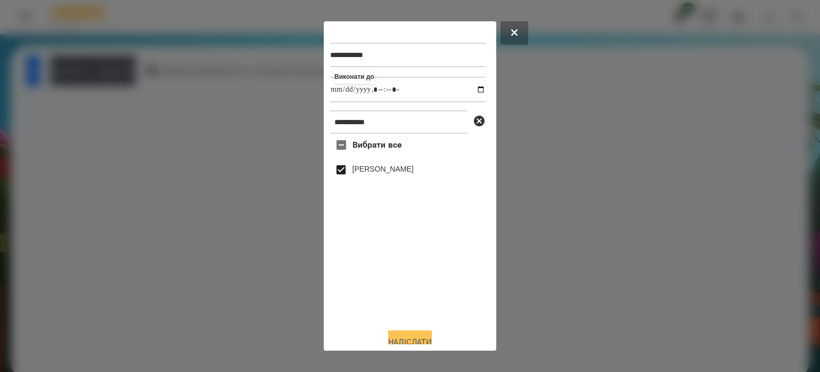
click at [427, 340] on button "Надіслати" at bounding box center [410, 341] width 44 height 23
